Goal: Information Seeking & Learning: Learn about a topic

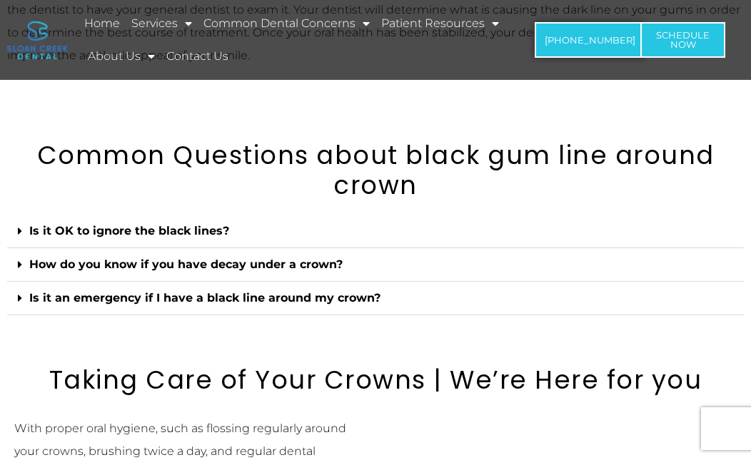
scroll to position [1389, 0]
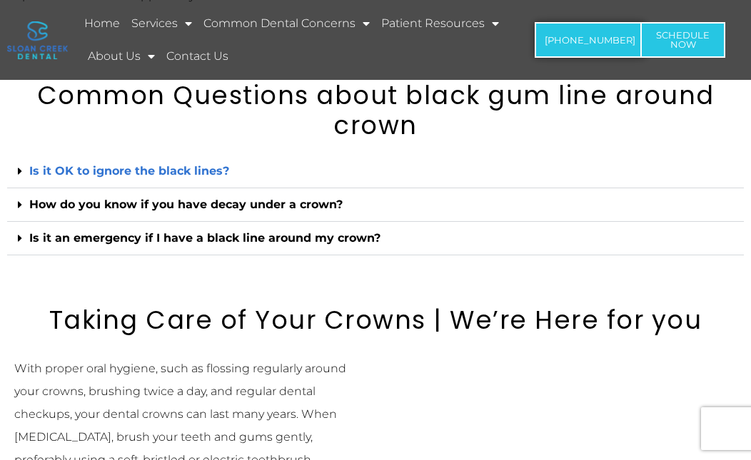
click at [110, 164] on link "Is it OK to ignore the black lines?" at bounding box center [129, 171] width 200 height 14
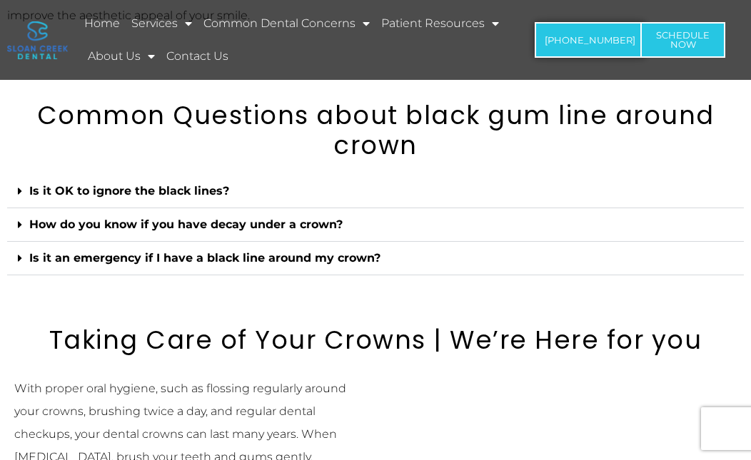
scroll to position [1284, 0]
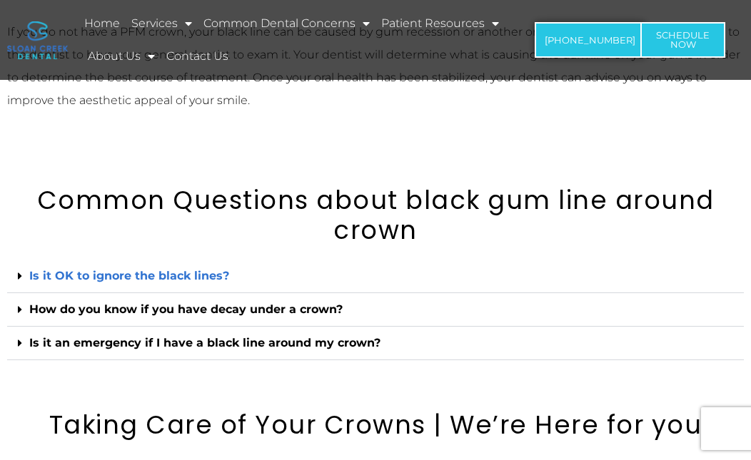
click at [116, 269] on link "Is it OK to ignore the black lines?" at bounding box center [129, 276] width 200 height 14
drag, startPoint x: 116, startPoint y: 255, endPoint x: 215, endPoint y: 238, distance: 100.8
click at [215, 238] on div "What is the black line around the crown? In most situations, a black line or da…" at bounding box center [375, 151] width 751 height 1703
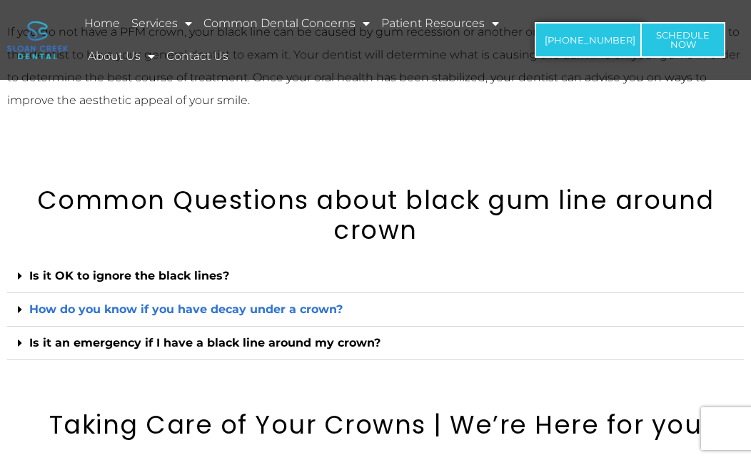
click at [173, 302] on link "How do you know if you have decay under a crown?" at bounding box center [185, 309] width 313 height 14
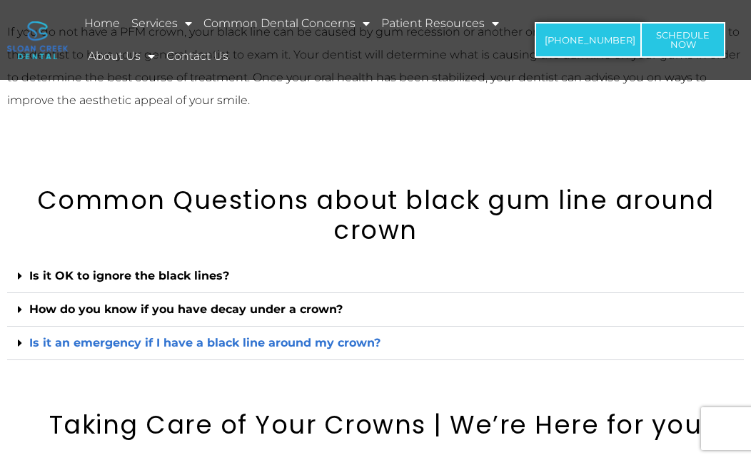
click at [131, 336] on link "Is it an emergency if I have a black line around my crown?" at bounding box center [204, 343] width 351 height 14
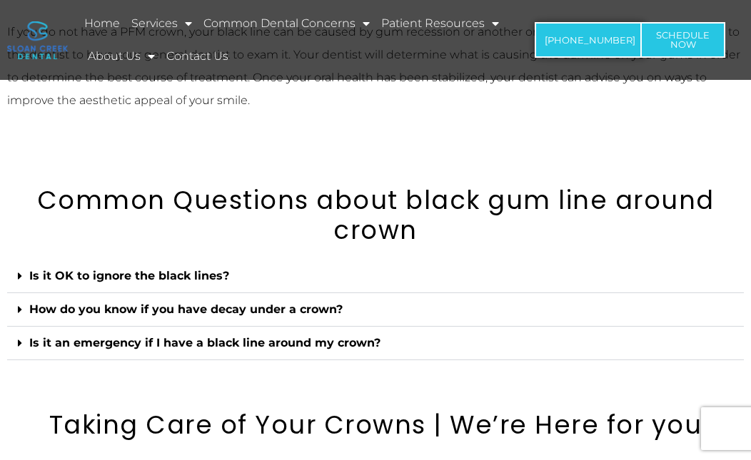
click at [215, 231] on div "What is the black line around the crown? In most situations, a black line or da…" at bounding box center [375, 151] width 751 height 1703
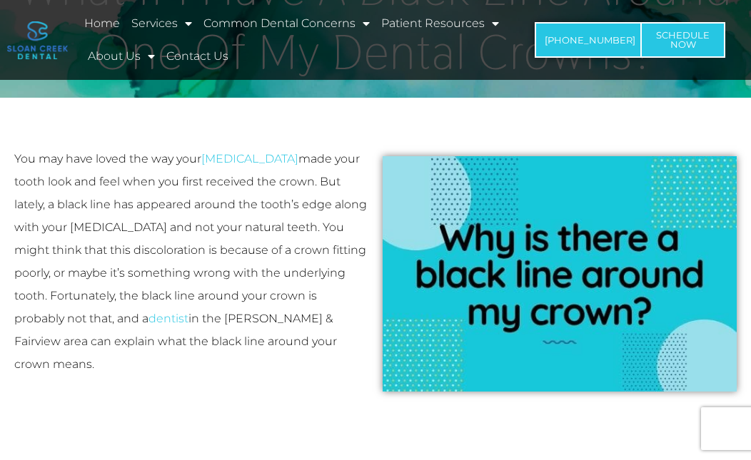
scroll to position [0, 0]
